Goal: Task Accomplishment & Management: Use online tool/utility

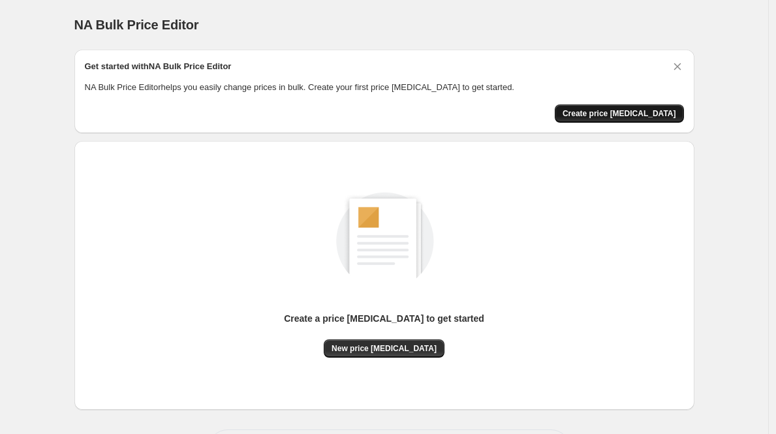
click at [605, 115] on span "Create price [MEDICAL_DATA]" at bounding box center [619, 113] width 114 height 10
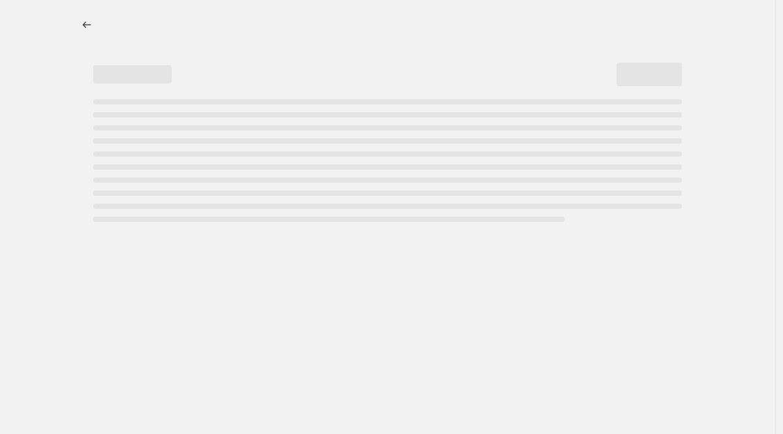
select select "percentage"
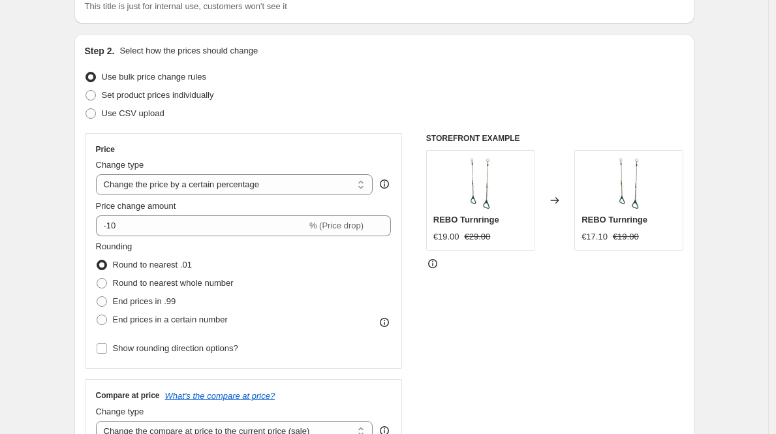
scroll to position [109, 0]
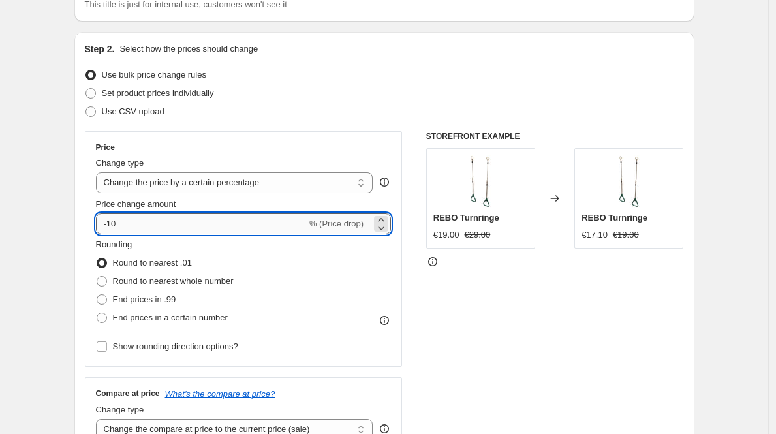
click at [182, 222] on input "-10" at bounding box center [201, 223] width 211 height 21
type input "-1"
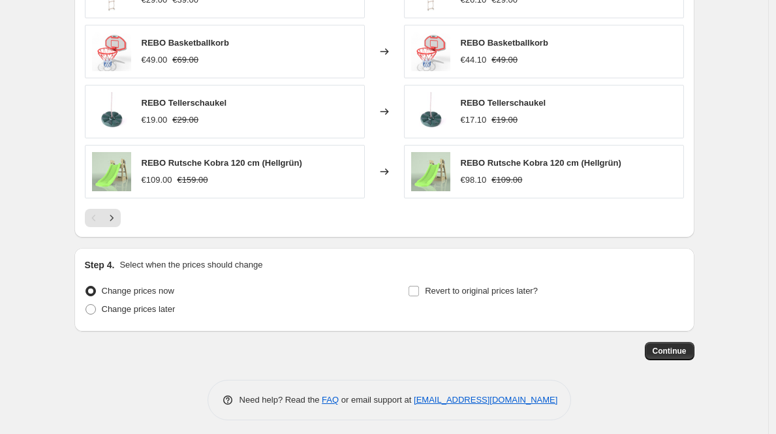
scroll to position [870, 0]
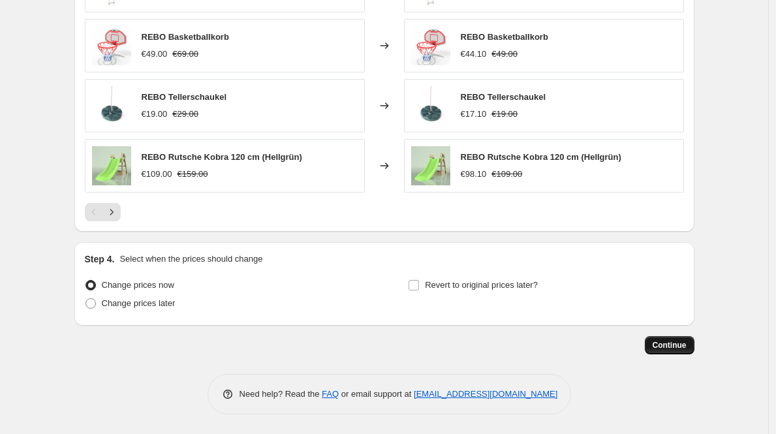
type input "-40"
click at [686, 346] on span "Continue" at bounding box center [670, 345] width 34 height 10
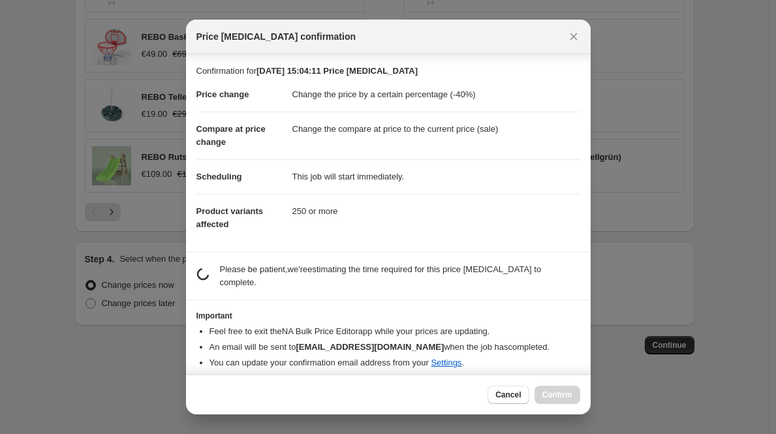
scroll to position [8, 0]
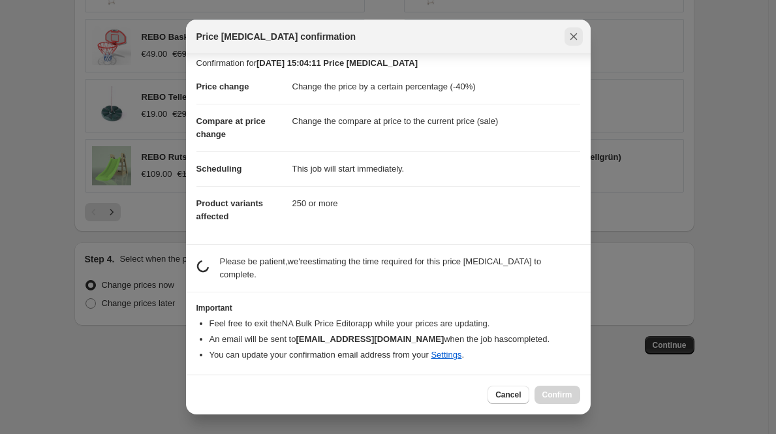
click at [576, 31] on icon "Close" at bounding box center [573, 36] width 13 height 13
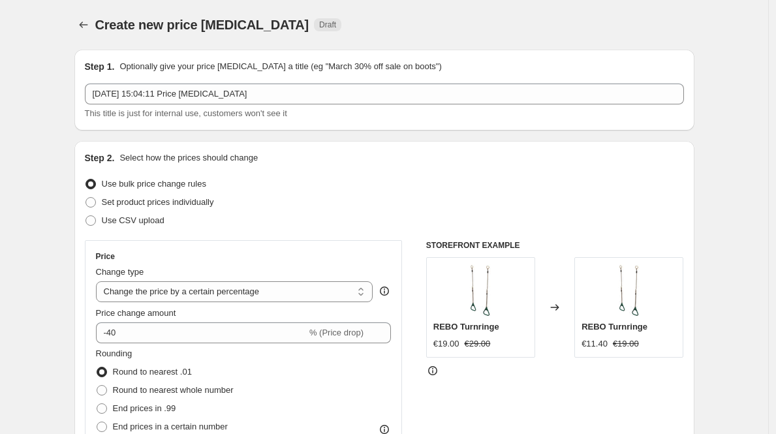
scroll to position [870, 0]
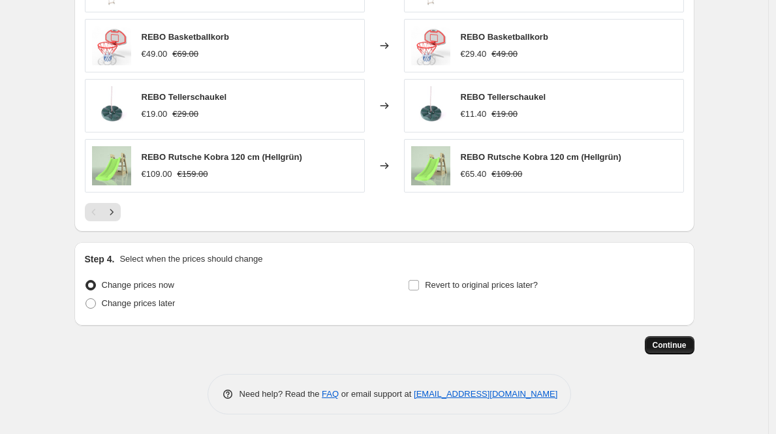
click at [662, 339] on button "Continue" at bounding box center [670, 345] width 50 height 18
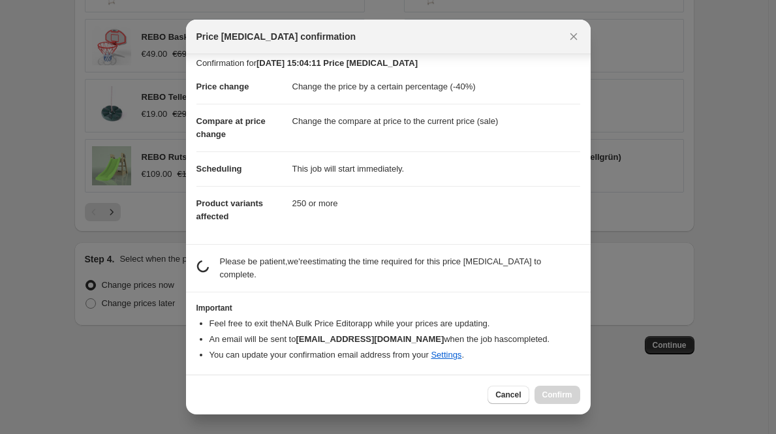
scroll to position [0, 0]
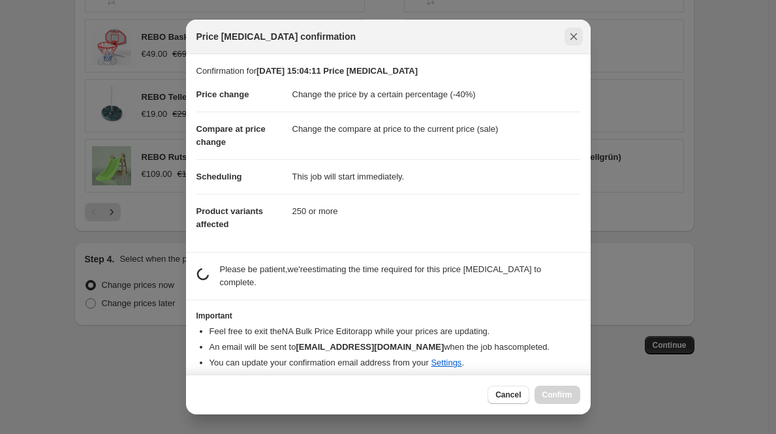
click at [571, 33] on icon "Close" at bounding box center [573, 36] width 7 height 7
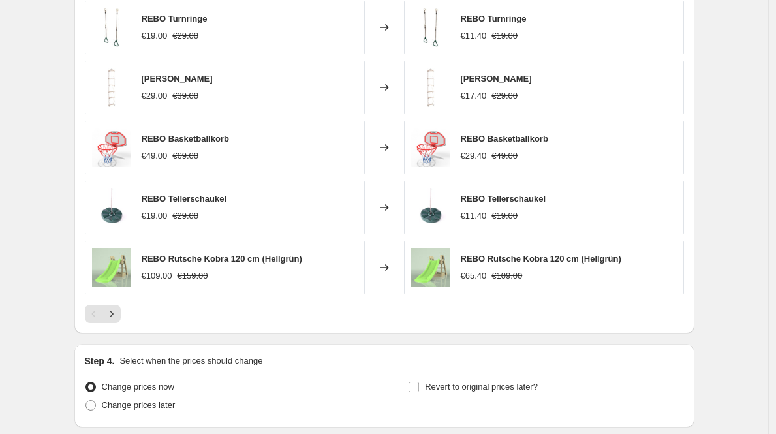
scroll to position [870, 0]
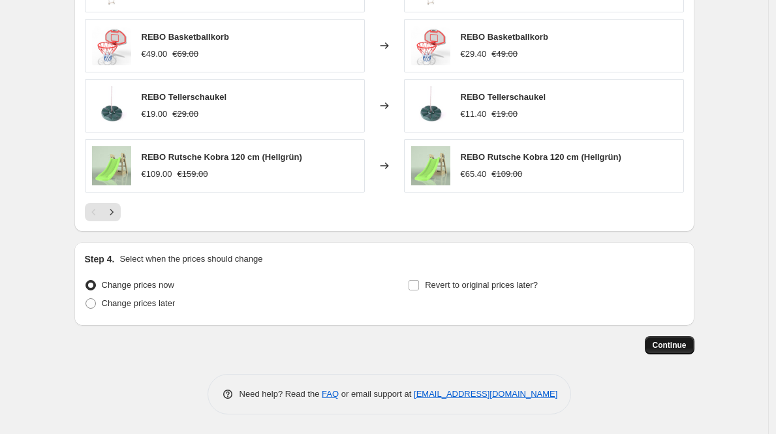
click at [674, 345] on span "Continue" at bounding box center [670, 345] width 34 height 10
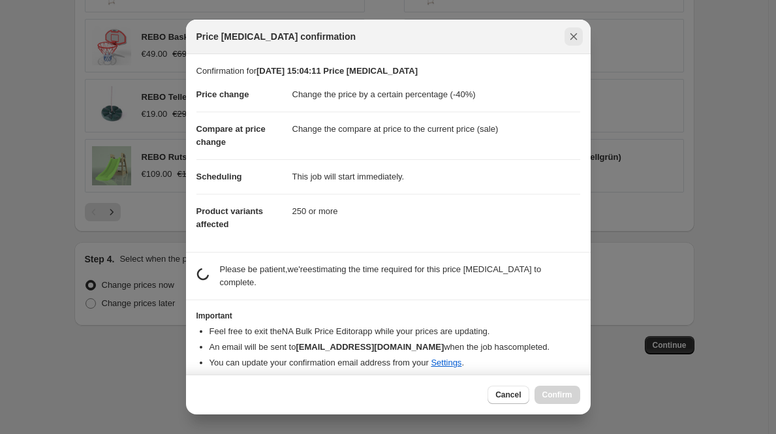
click at [574, 39] on icon "Close" at bounding box center [573, 36] width 13 height 13
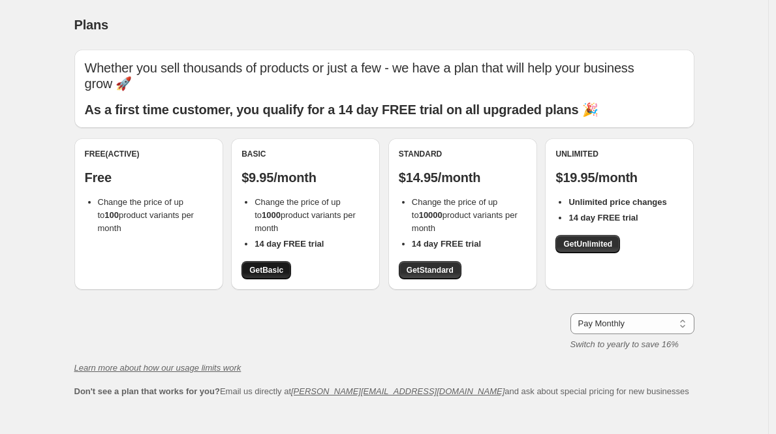
click at [265, 265] on span "Get Basic" at bounding box center [266, 270] width 34 height 10
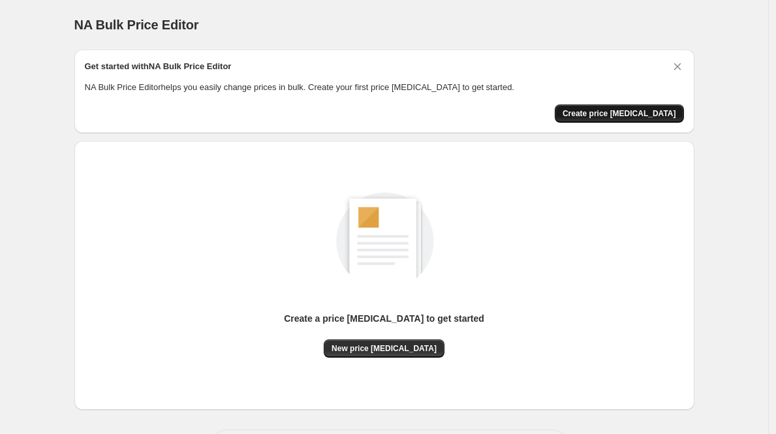
click at [622, 106] on button "Create price [MEDICAL_DATA]" at bounding box center [619, 113] width 129 height 18
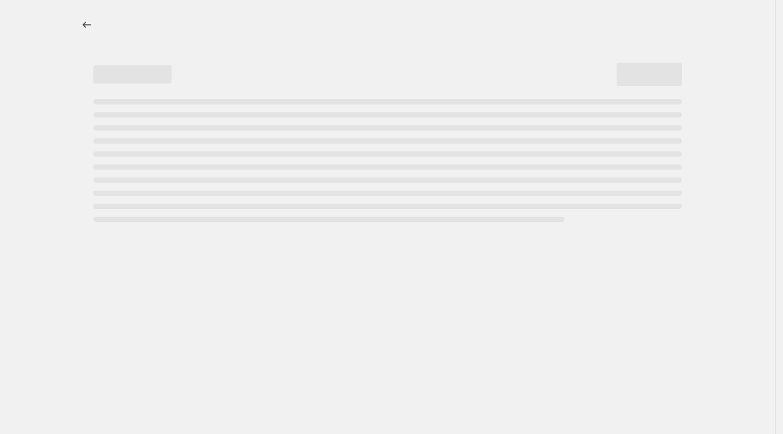
select select "percentage"
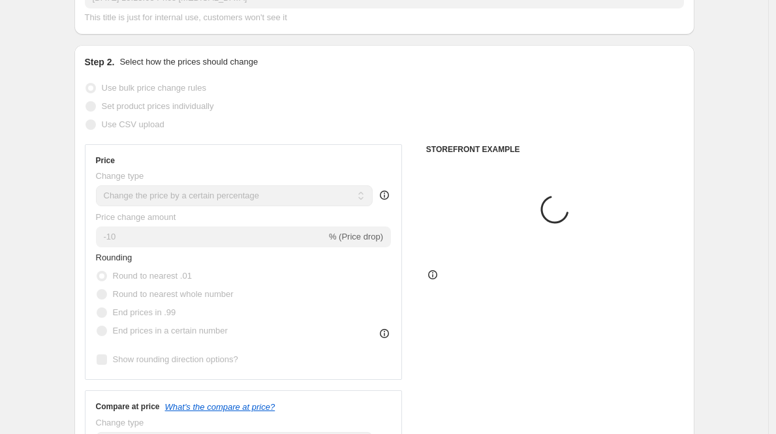
scroll to position [94, 0]
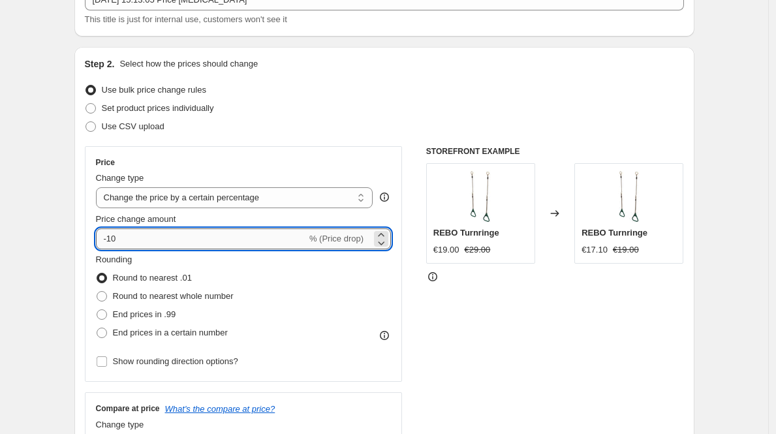
click at [244, 236] on input "-10" at bounding box center [201, 238] width 211 height 21
type input "-1"
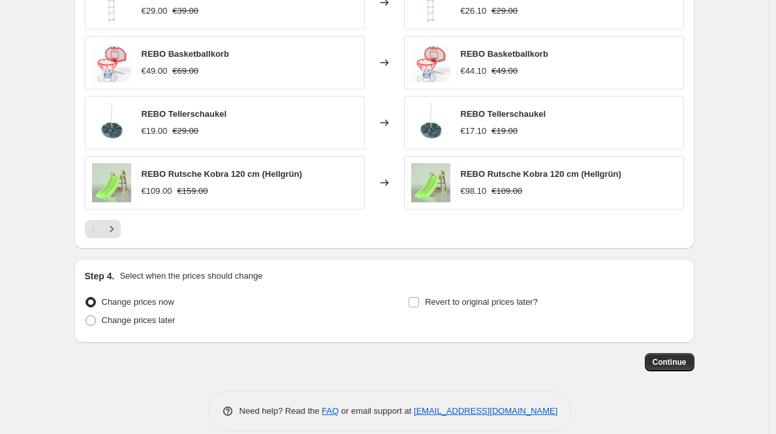
scroll to position [857, 0]
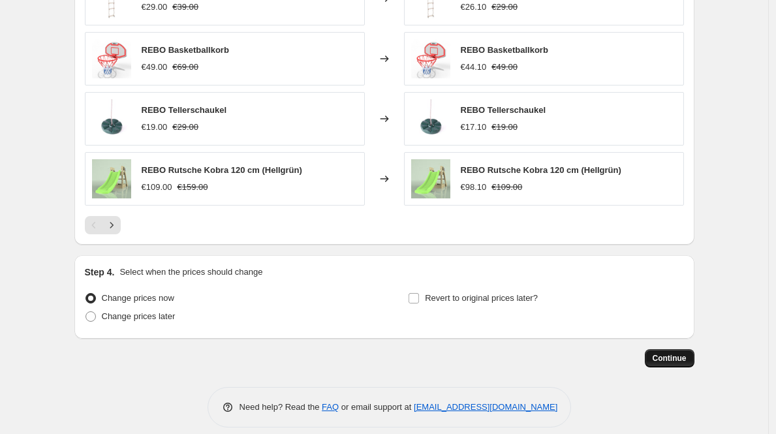
type input "-40"
click at [672, 359] on span "Continue" at bounding box center [670, 358] width 34 height 10
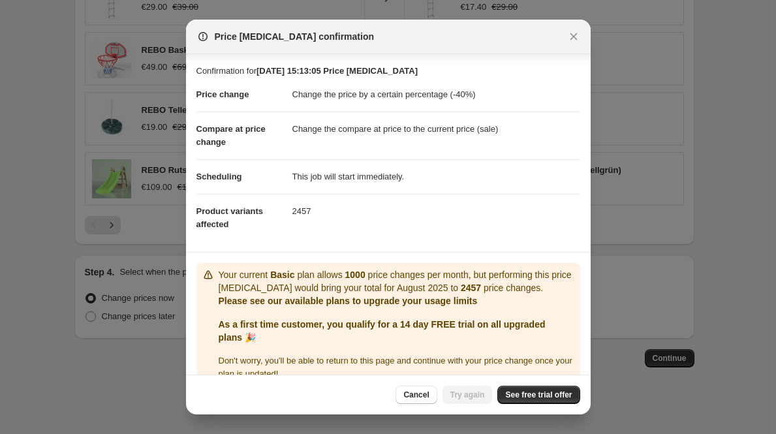
scroll to position [35, 0]
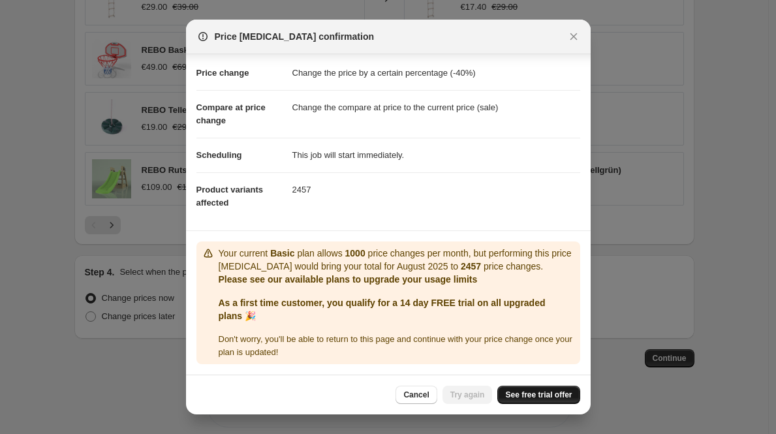
click at [544, 396] on span "See free trial offer" at bounding box center [538, 395] width 67 height 10
click at [457, 390] on span "Try again" at bounding box center [467, 395] width 35 height 10
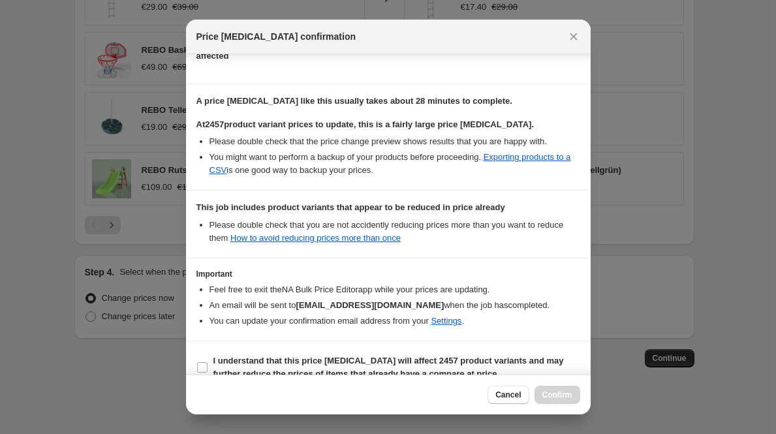
scroll to position [187, 0]
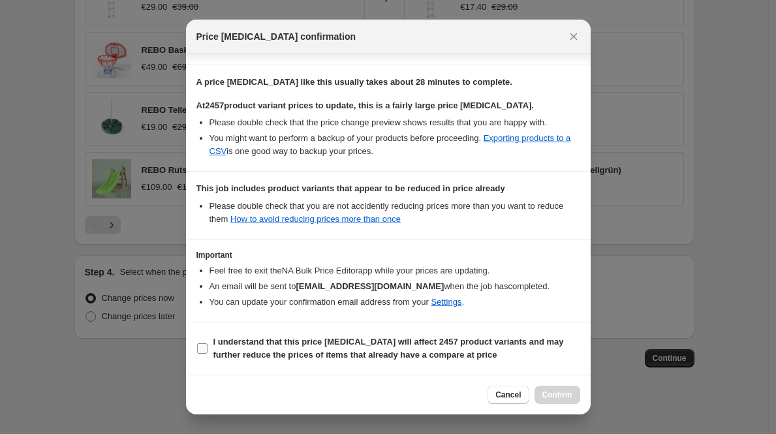
click at [429, 342] on b "I understand that this price change job will affect 2457 product variants and m…" at bounding box center [388, 348] width 350 height 23
click at [207, 343] on input "I understand that this price change job will affect 2457 product variants and m…" at bounding box center [202, 348] width 10 height 10
checkbox input "true"
click at [551, 392] on span "Confirm" at bounding box center [557, 395] width 30 height 10
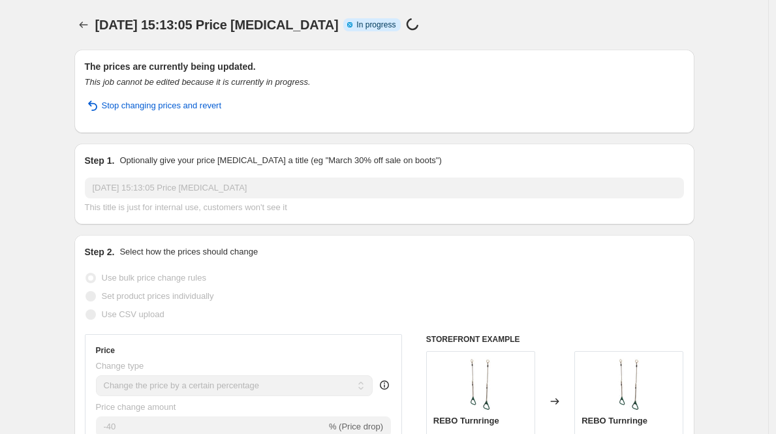
scroll to position [891, 0]
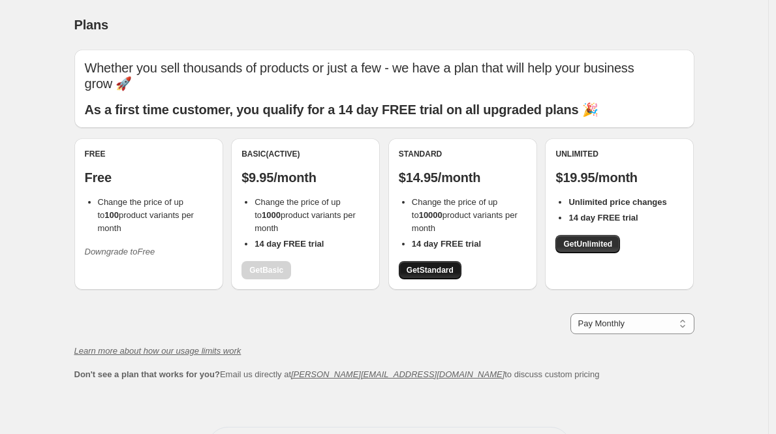
click at [446, 265] on span "Get Standard" at bounding box center [430, 270] width 47 height 10
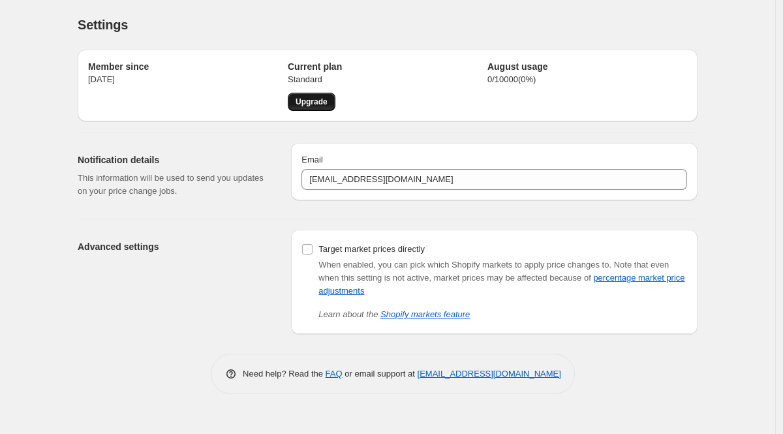
click at [313, 105] on span "Upgrade" at bounding box center [312, 102] width 32 height 10
